Goal: Task Accomplishment & Management: Complete application form

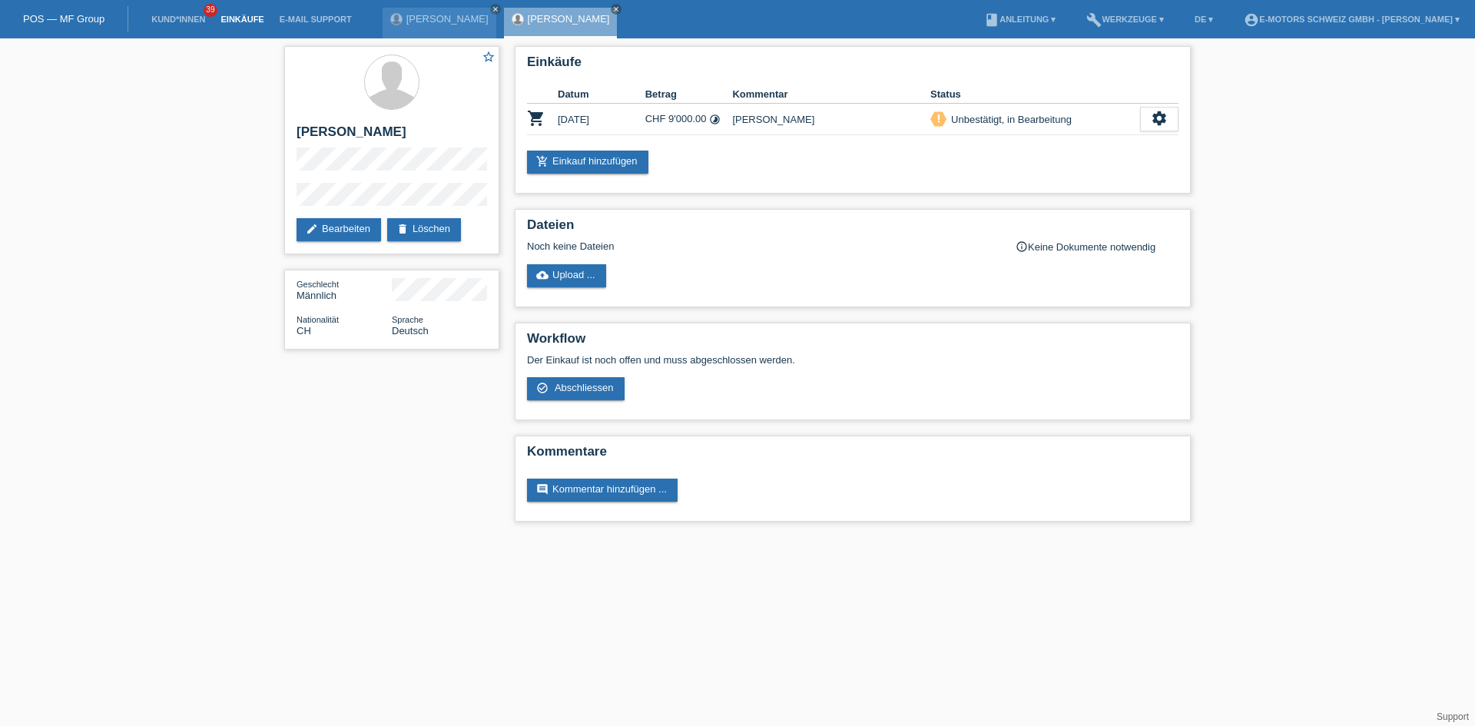
click at [240, 15] on link "Einkäufe" at bounding box center [242, 19] width 58 height 9
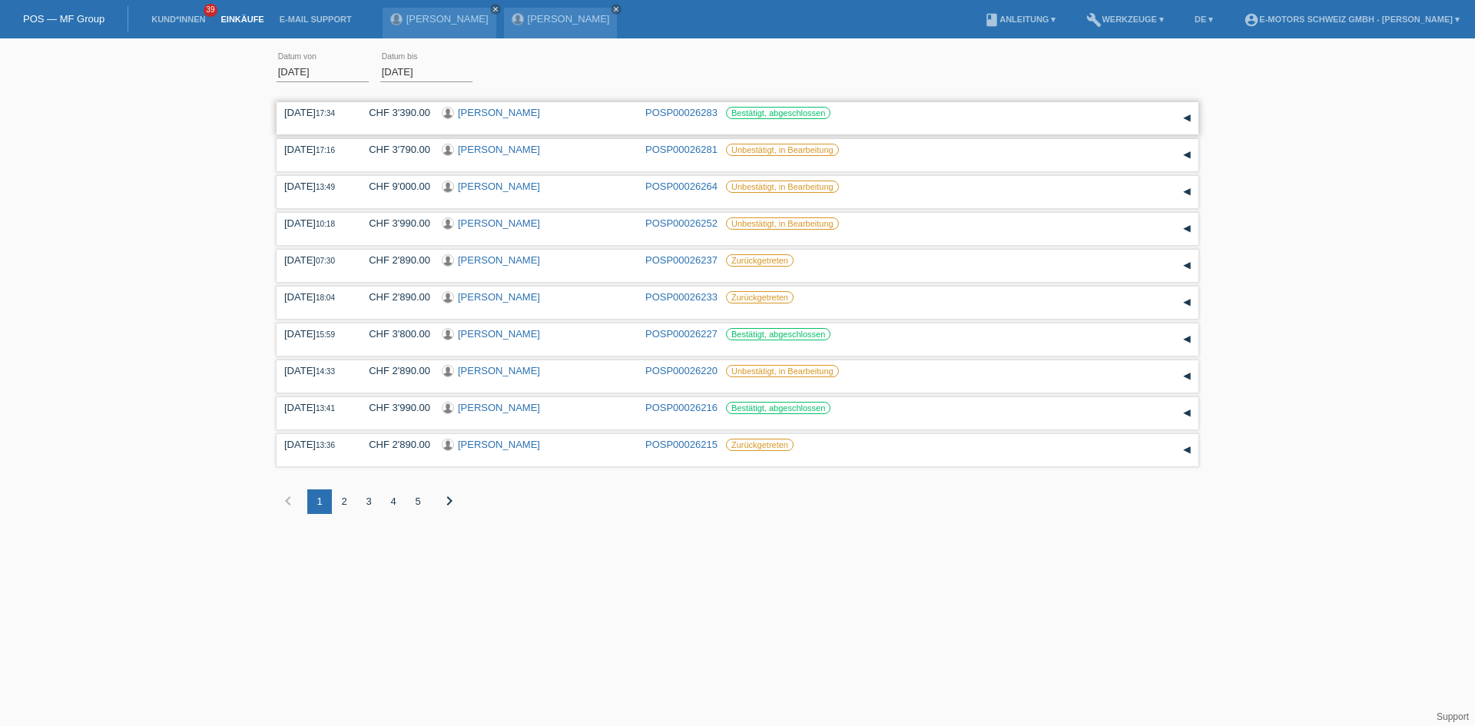
click at [521, 111] on link "[PERSON_NAME]" at bounding box center [499, 113] width 82 height 12
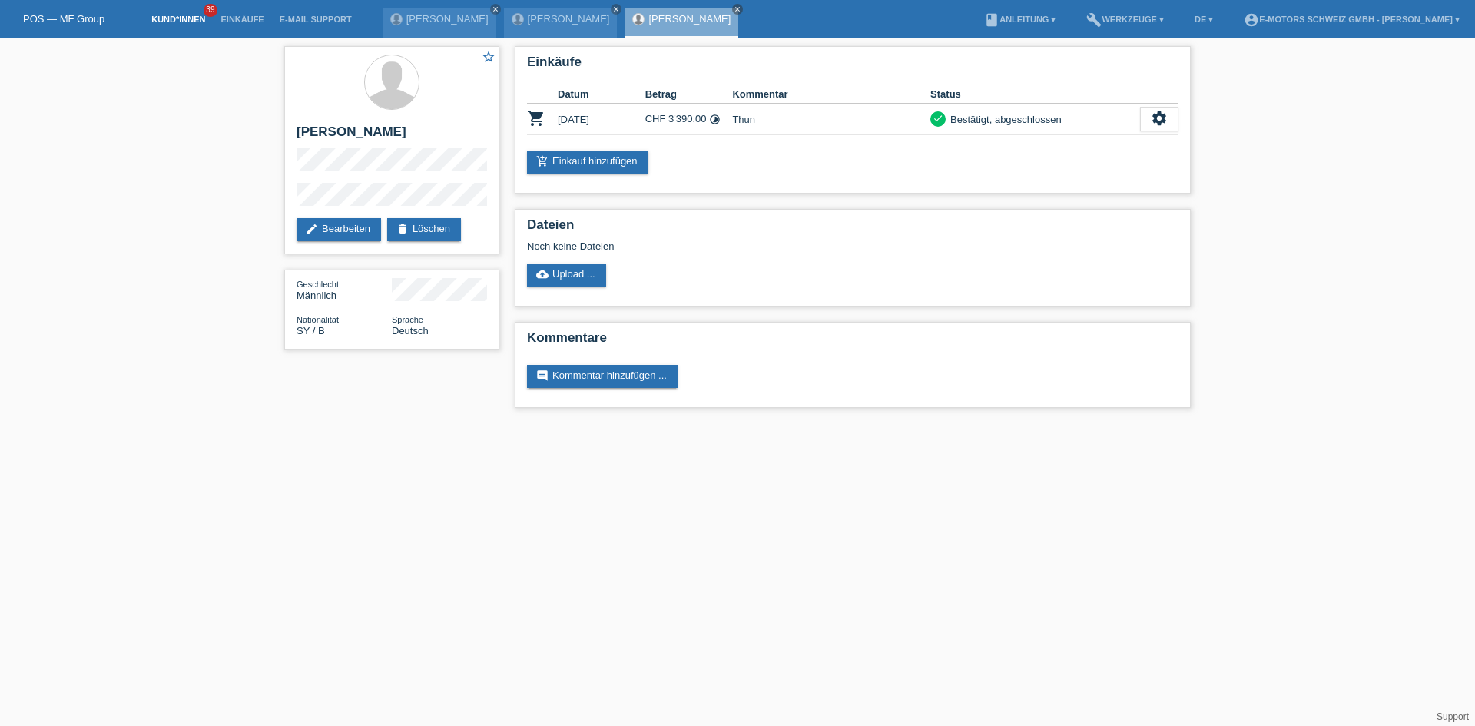
click at [168, 21] on link "Kund*innen" at bounding box center [178, 19] width 69 height 9
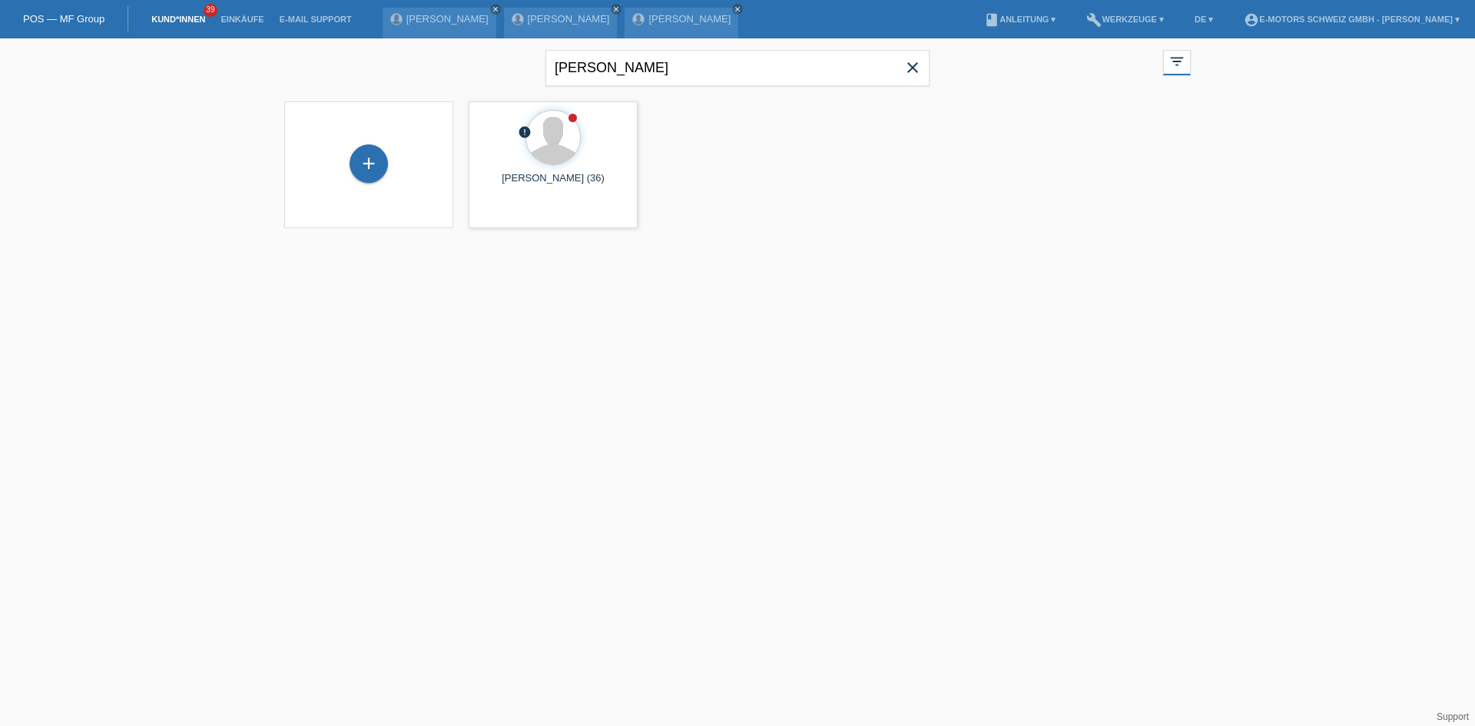
click at [916, 71] on icon "close" at bounding box center [912, 67] width 18 height 18
click at [643, 78] on input "leiggener" at bounding box center [737, 68] width 384 height 36
type input "joel"
click at [905, 72] on icon "close" at bounding box center [912, 67] width 18 height 18
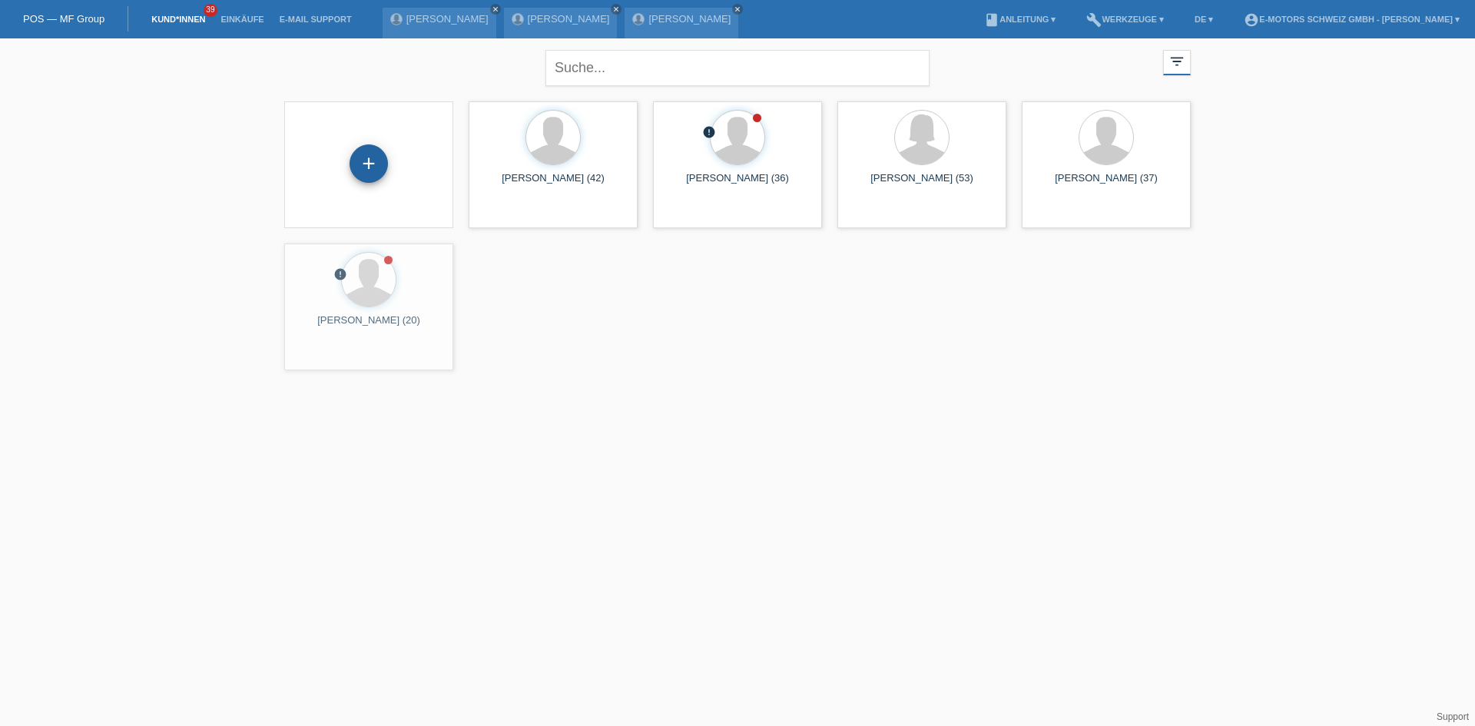
click at [364, 151] on div "+" at bounding box center [368, 163] width 38 height 38
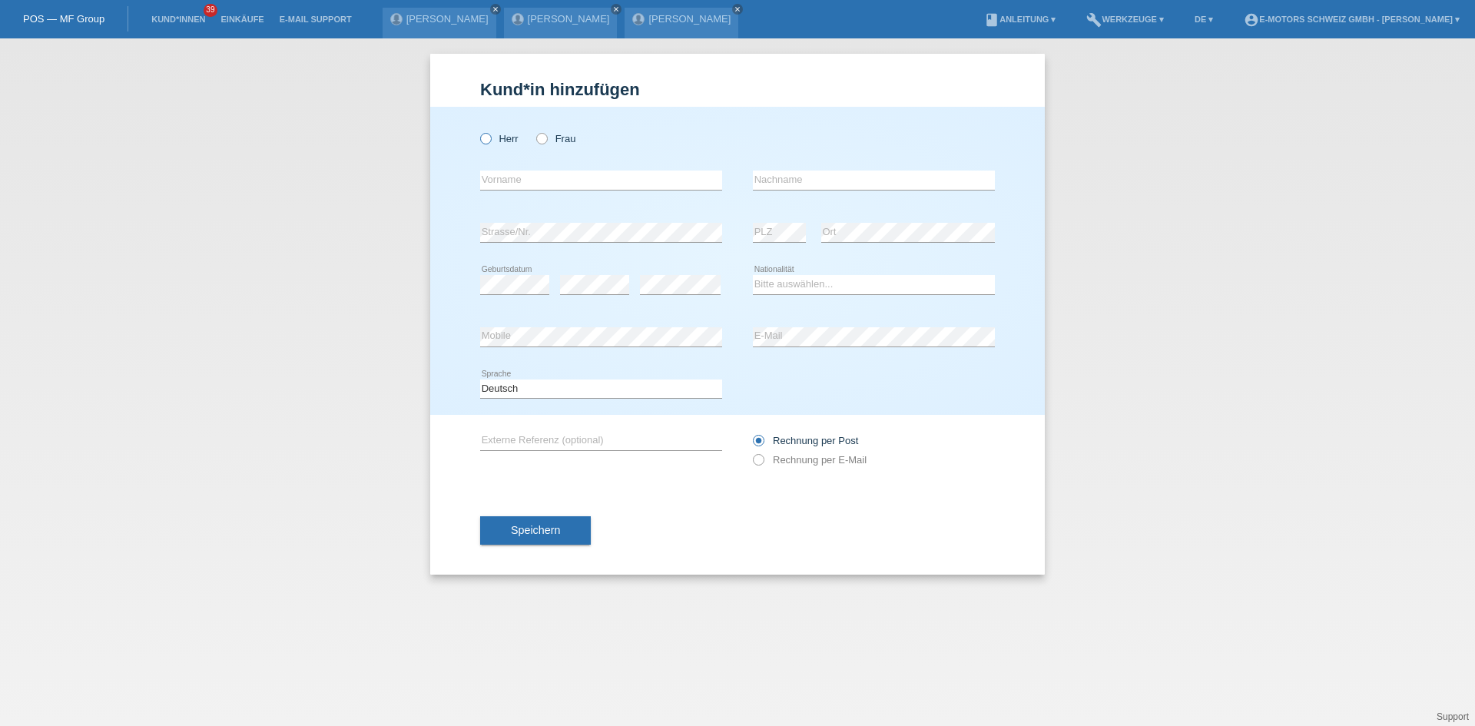
click at [478, 131] on icon at bounding box center [478, 131] width 0 height 0
click at [490, 137] on input "Herr" at bounding box center [485, 138] width 10 height 10
radio input "true"
click at [564, 174] on input "text" at bounding box center [601, 179] width 242 height 19
type input "Joel Severin"
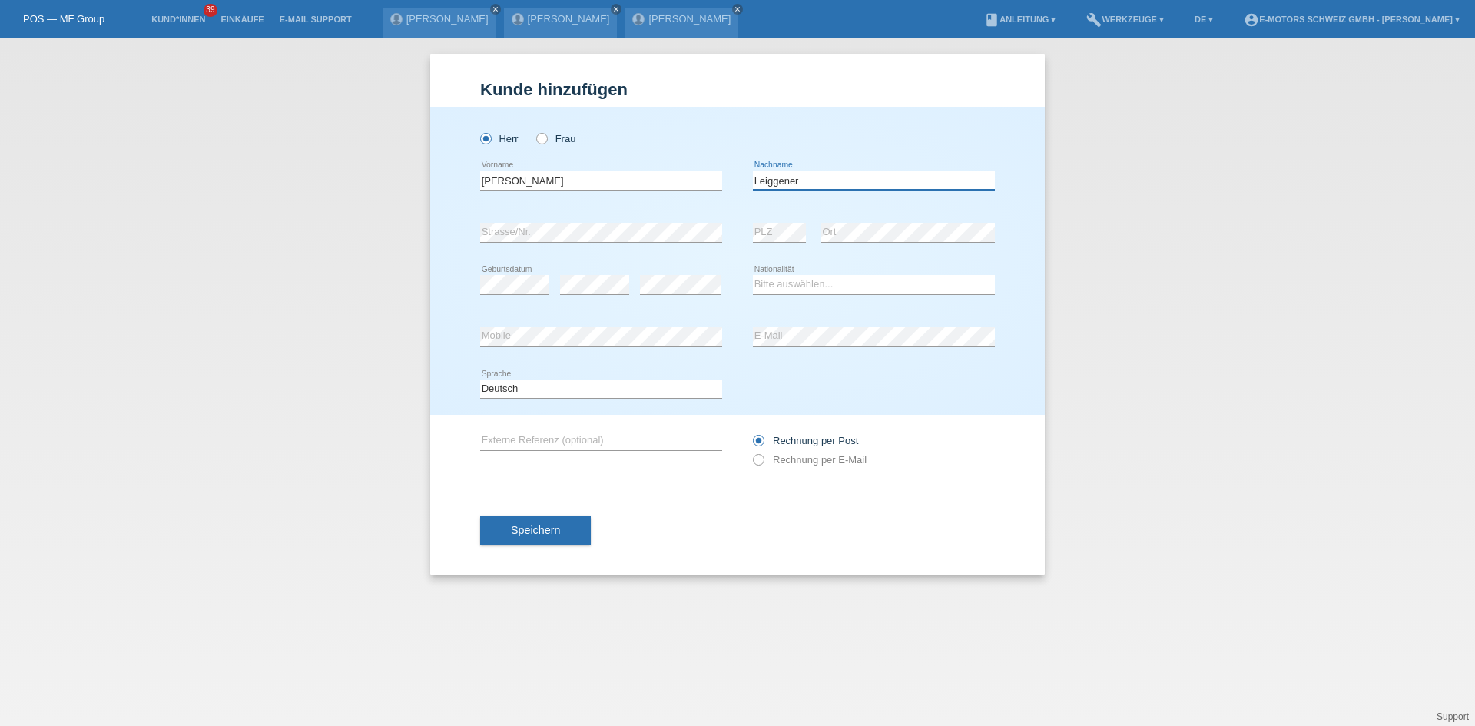
type input "Leiggener"
click at [802, 197] on div "Leiggener error Nachname" at bounding box center [874, 180] width 242 height 52
click at [806, 280] on select "Bitte auswählen... Schweiz Deutschland Liechtenstein Österreich ------------ Af…" at bounding box center [874, 284] width 242 height 18
select select "CH"
click at [753, 275] on select "Bitte auswählen... Schweiz Deutschland Liechtenstein Österreich ------------ Af…" at bounding box center [874, 284] width 242 height 18
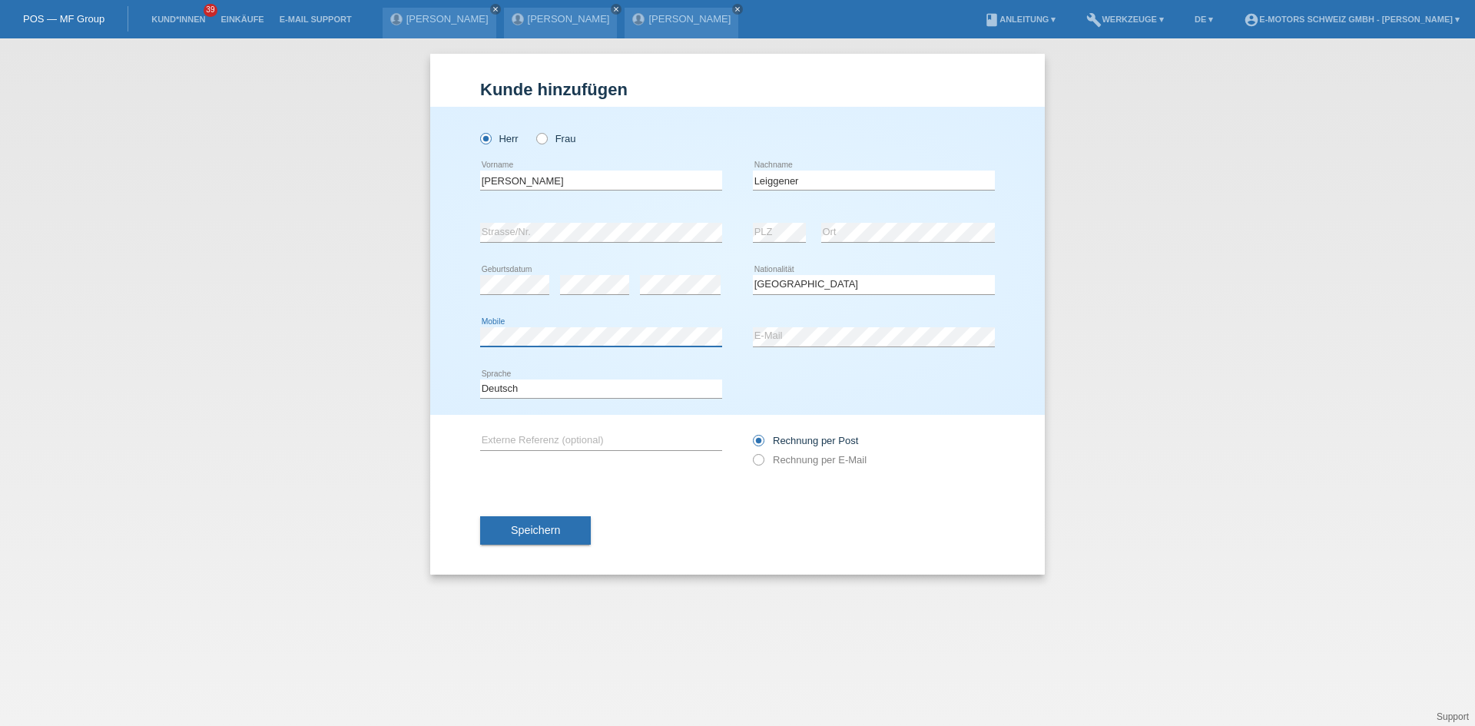
click at [474, 338] on div "Herr Frau Joel Severin error Vorname" at bounding box center [737, 261] width 614 height 308
click at [744, 338] on div "error Mobile error E-Mail" at bounding box center [737, 337] width 515 height 52
click at [539, 532] on span "Speichern" at bounding box center [535, 530] width 49 height 12
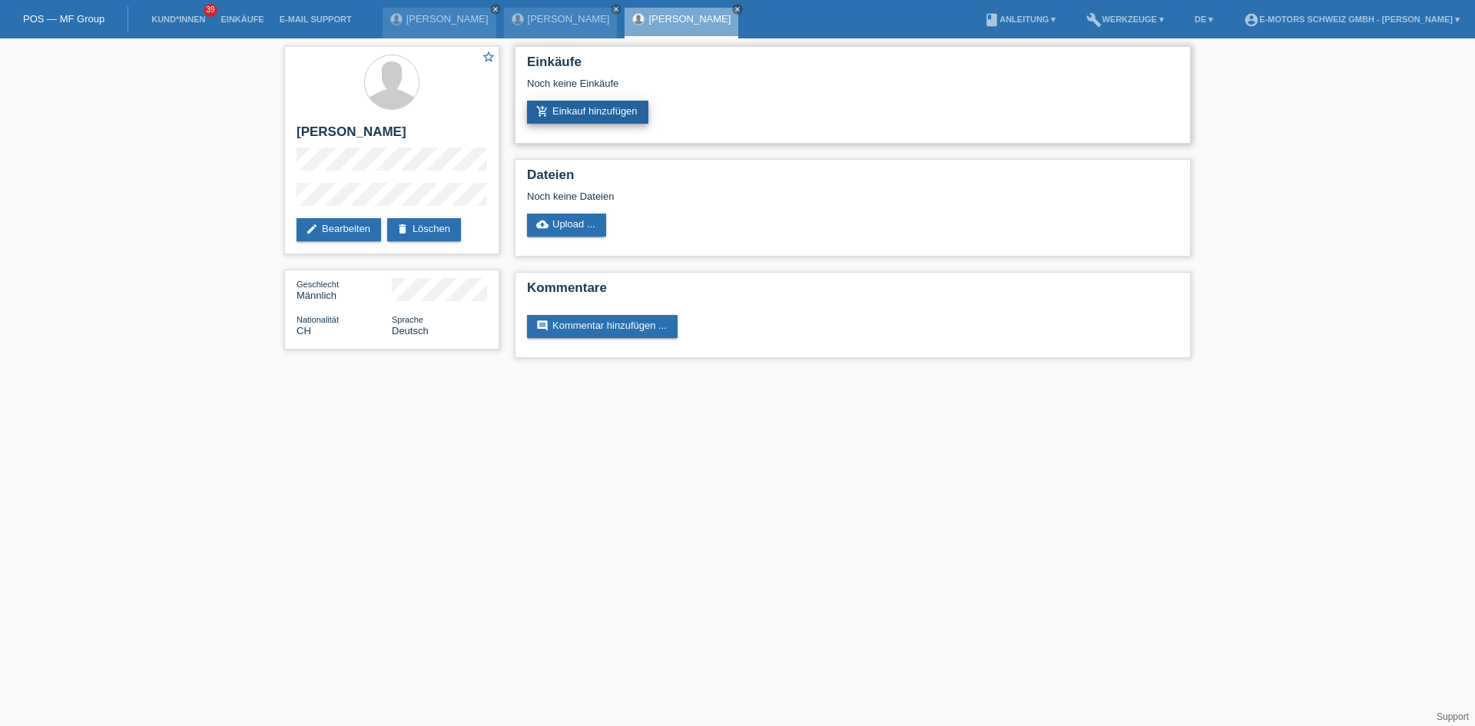
click at [583, 112] on link "add_shopping_cart Einkauf hinzufügen" at bounding box center [587, 112] width 121 height 23
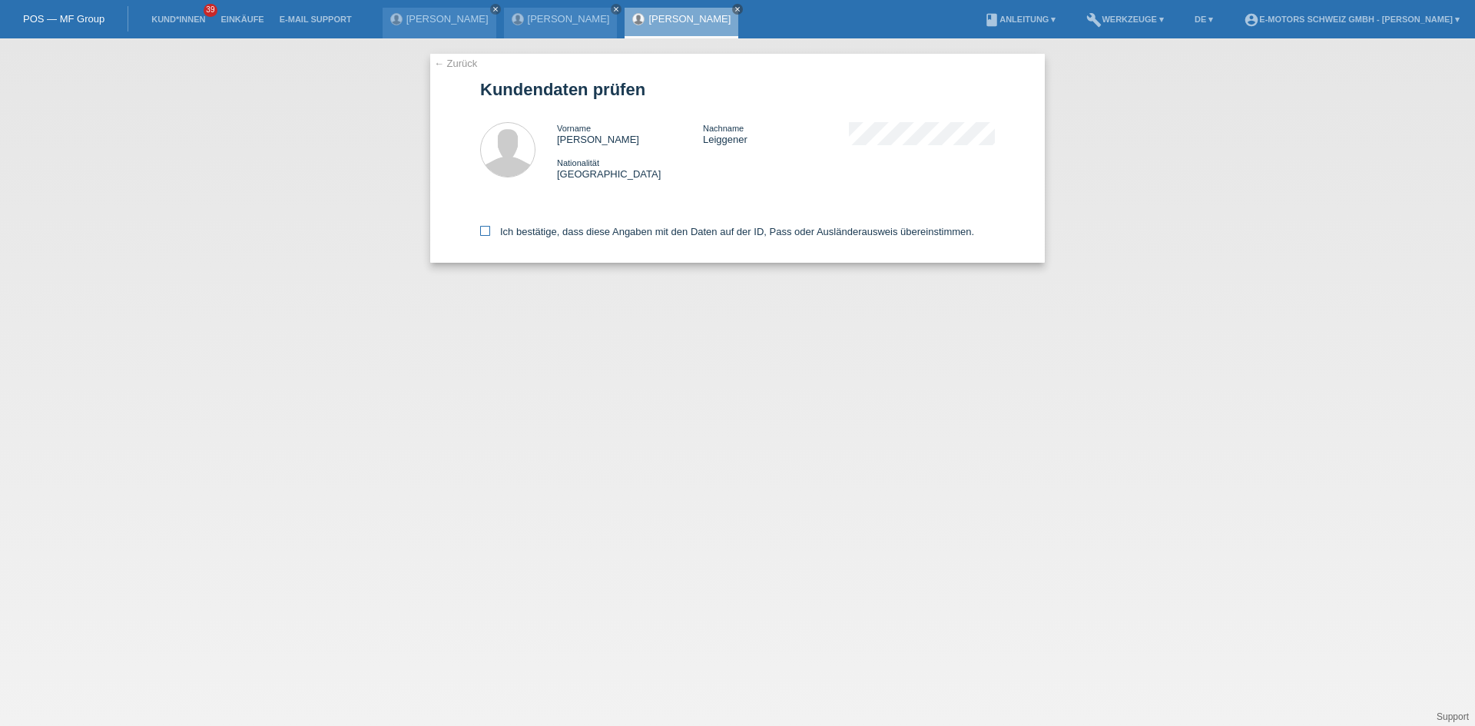
click at [594, 229] on label "Ich bestätige, dass diese Angaben mit den Daten auf der ID, Pass oder Ausländer…" at bounding box center [727, 232] width 494 height 12
click at [490, 229] on input "Ich bestätige, dass diese Angaben mit den Daten auf der ID, Pass oder Ausländer…" at bounding box center [485, 231] width 10 height 10
checkbox input "true"
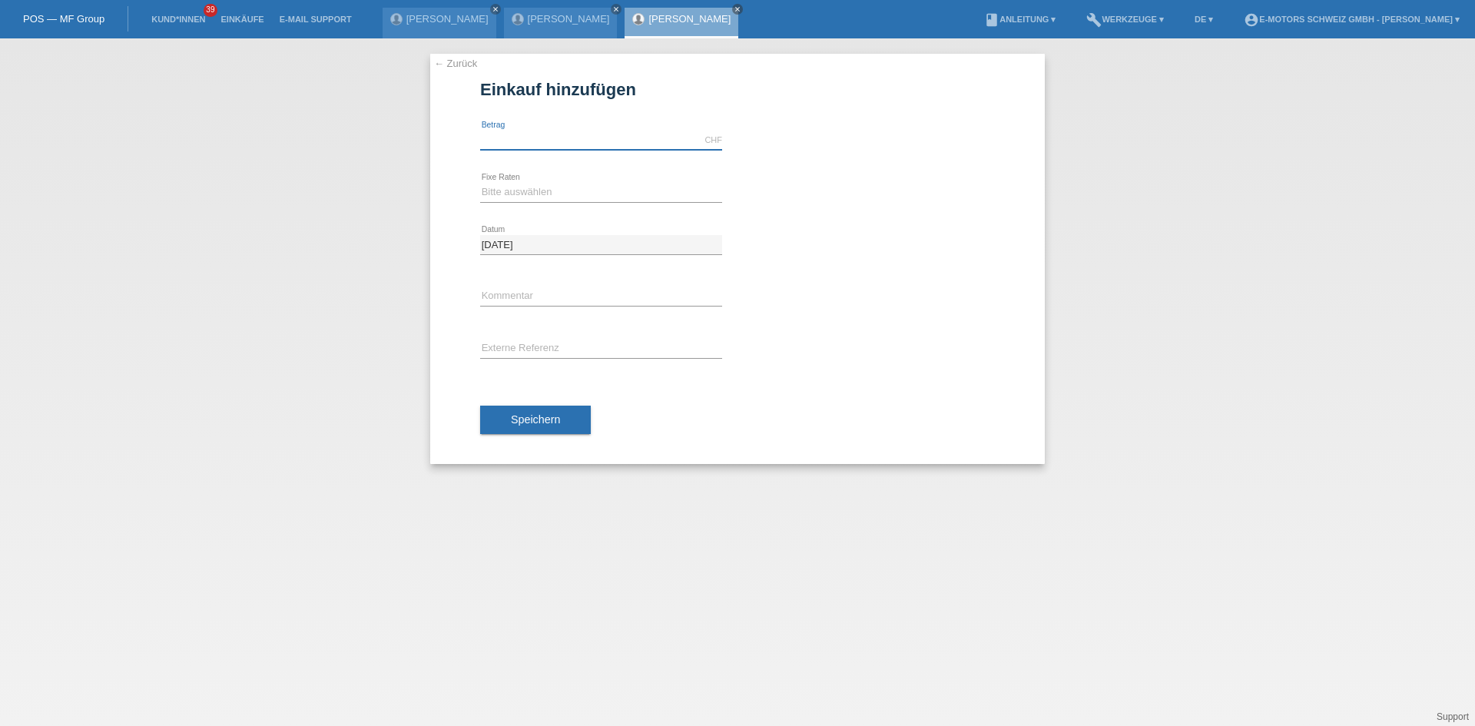
click at [547, 134] on input "text" at bounding box center [601, 140] width 242 height 19
type input "2890.00"
click at [535, 187] on select "Bitte auswählen 12 Raten 24 Raten 36 Raten 48 Raten" at bounding box center [601, 192] width 242 height 18
select select "214"
click at [480, 183] on select "Bitte auswählen 12 Raten 24 Raten 36 Raten 48 Raten" at bounding box center [601, 192] width 242 height 18
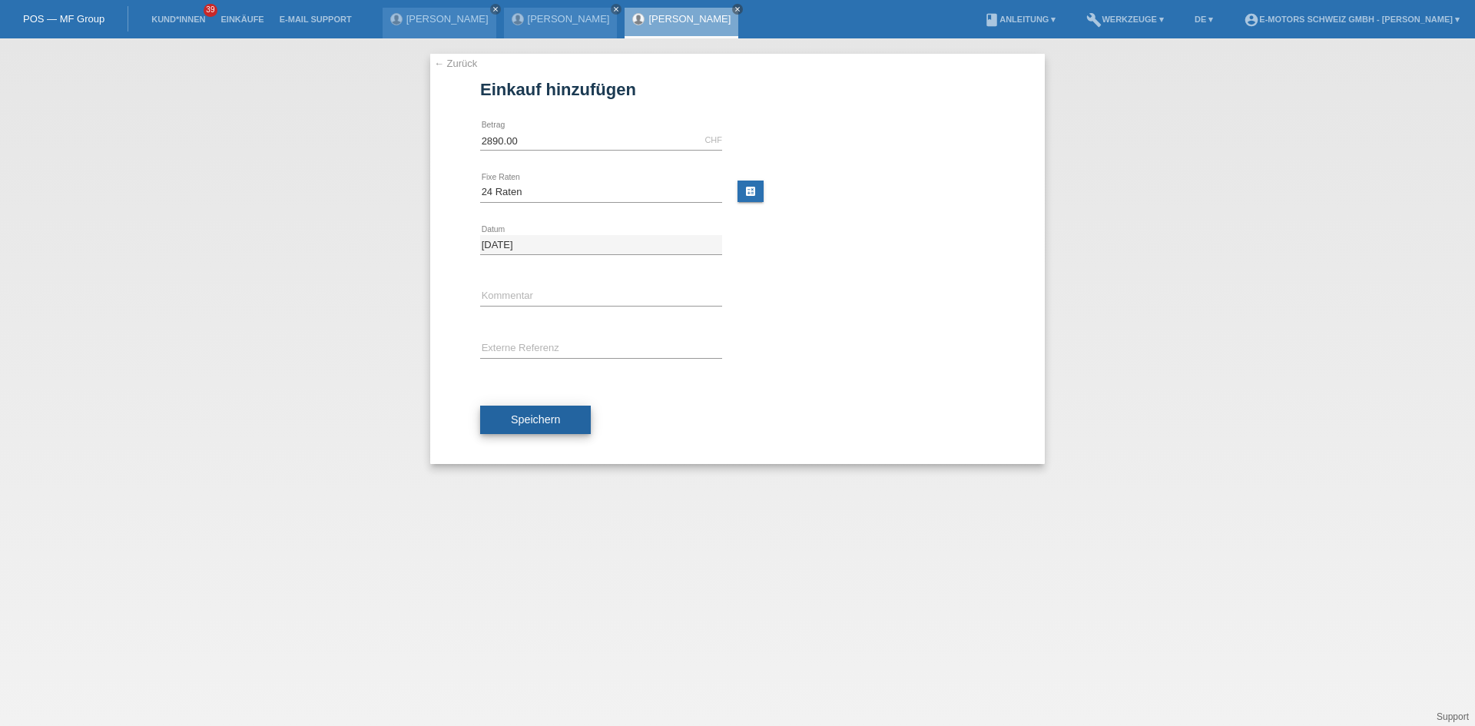
click at [536, 409] on button "Speichern" at bounding box center [535, 420] width 111 height 29
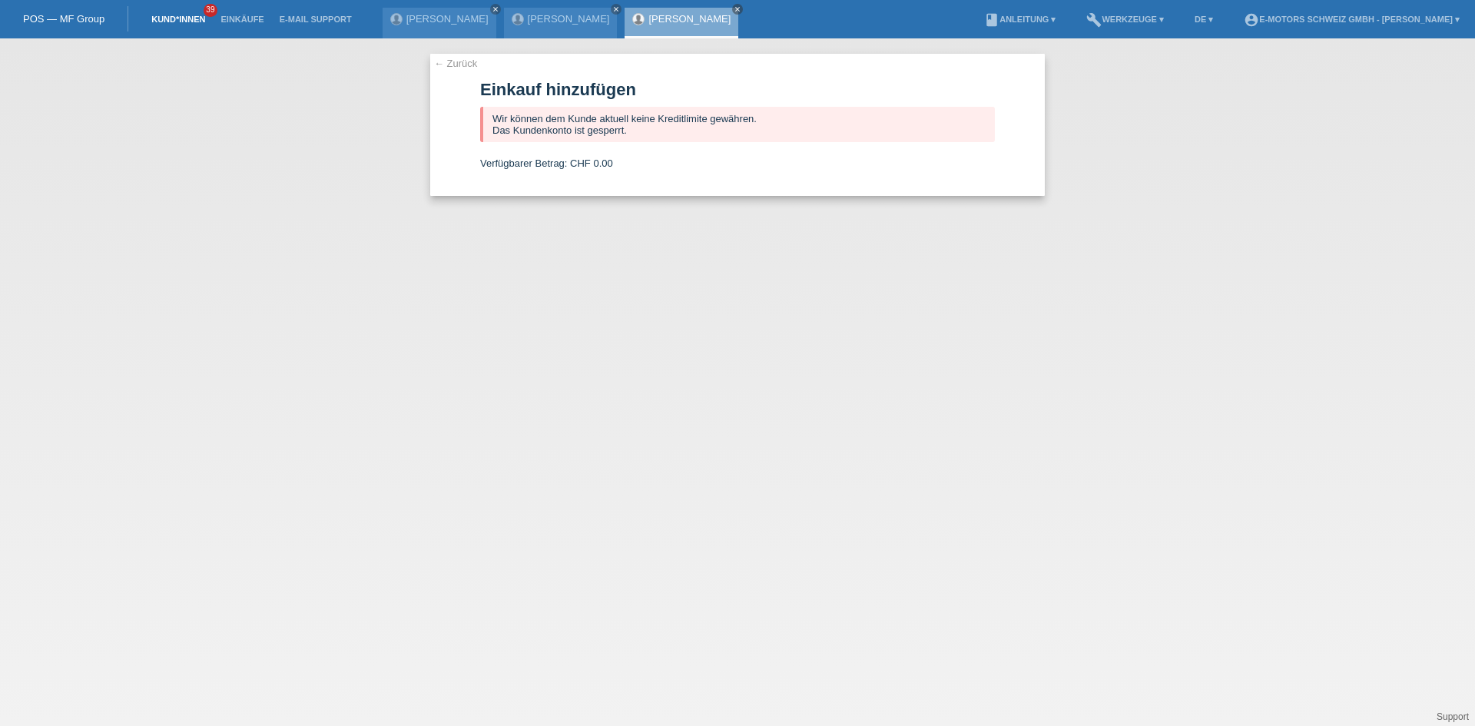
click at [182, 17] on link "Kund*innen" at bounding box center [178, 19] width 69 height 9
